Goal: Navigation & Orientation: Find specific page/section

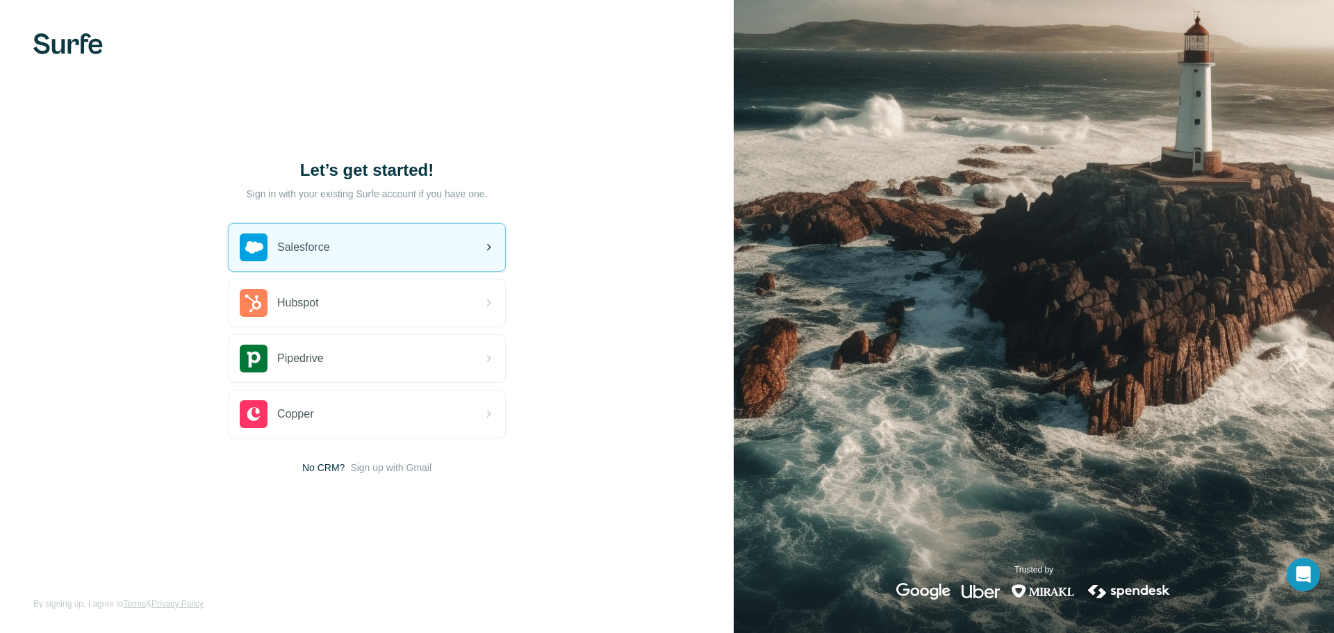
click at [338, 250] on div "Salesforce" at bounding box center [367, 247] width 277 height 47
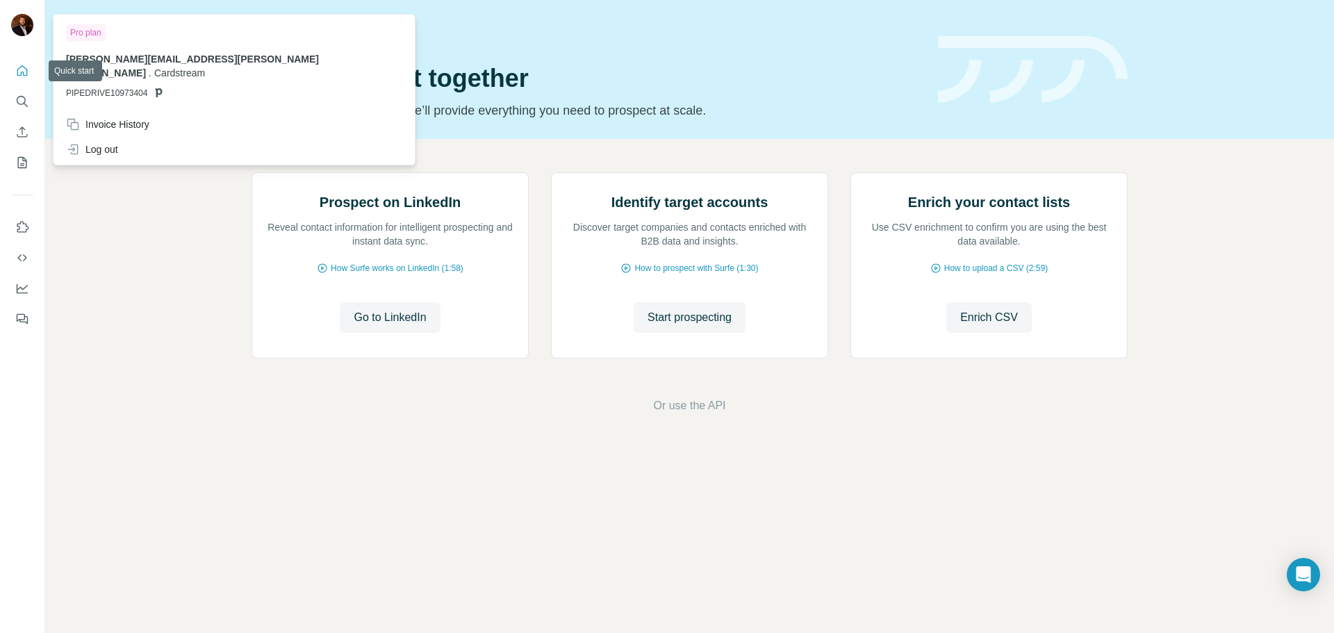
click at [25, 74] on icon "Quick start" at bounding box center [22, 71] width 14 height 14
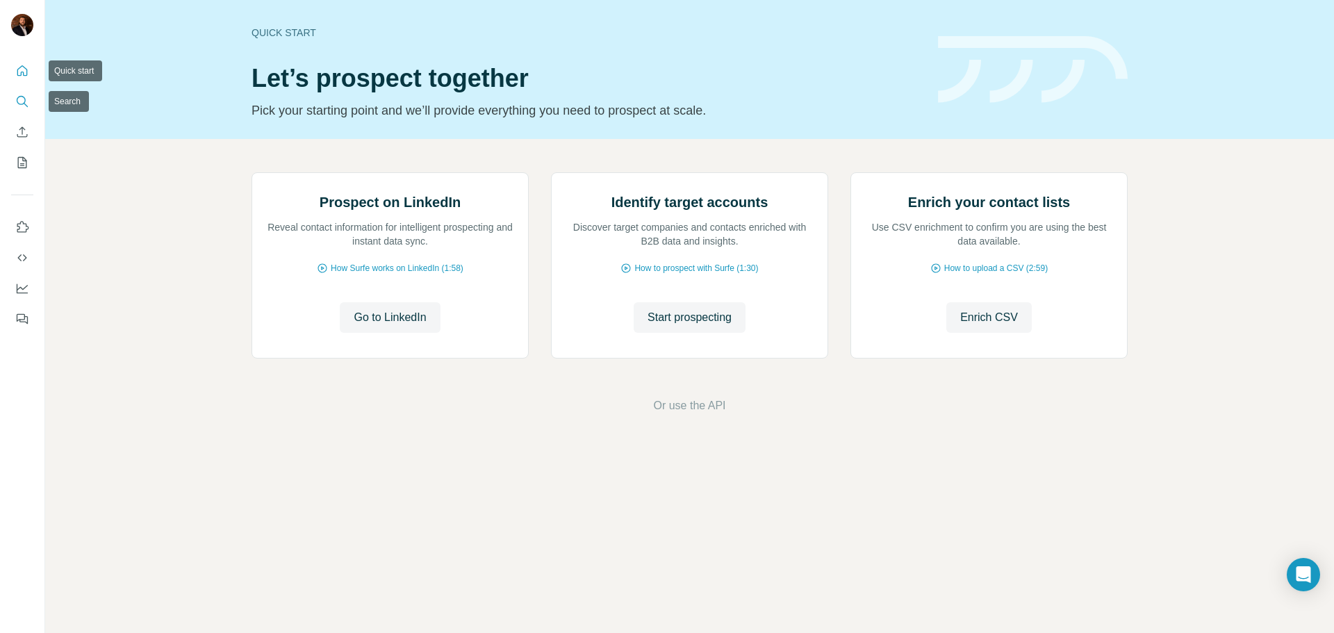
click at [22, 100] on icon "Search" at bounding box center [22, 102] width 14 height 14
